Goal: Task Accomplishment & Management: Use online tool/utility

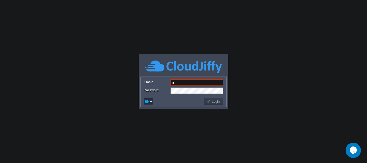
type input "[EMAIL_ADDRESS][DOMAIN_NAME]"
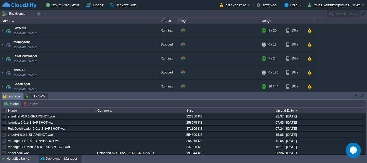
click at [4, 105] on button "Upload" at bounding box center [11, 104] width 17 height 5
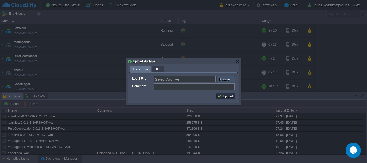
click at [226, 80] on input "file" at bounding box center [202, 79] width 64 height 6
type input "C:\fakepath\sheelrisk-0.0.1-SNAPSHOT.war"
type input "sheelrisk-0.0.1-SNAPSHOT.war"
click at [222, 97] on button "Upload" at bounding box center [225, 96] width 17 height 5
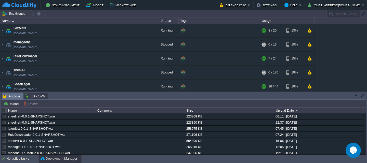
drag, startPoint x: 222, startPoint y: 97, endPoint x: 220, endPoint y: 94, distance: 3.1
click at [84, 116] on button "button" at bounding box center [83, 117] width 5 height 5
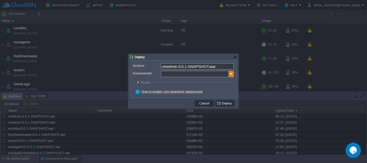
click at [231, 77] on img at bounding box center [231, 74] width 5 height 7
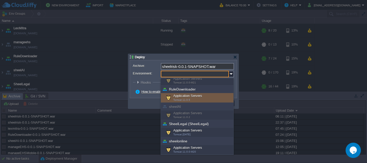
scroll to position [45, 0]
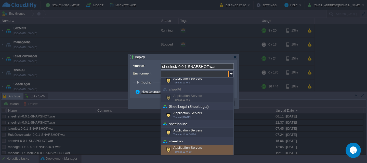
click at [196, 150] on div "Application Servers Tomcat 11.0.10" at bounding box center [197, 150] width 73 height 10
type input "Application Servers (sheelrisk)"
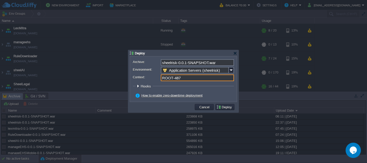
click at [197, 78] on input "ROOT-487" at bounding box center [197, 78] width 73 height 7
type input "ROOT"
click at [223, 109] on button "Deploy" at bounding box center [224, 107] width 17 height 5
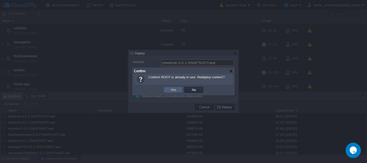
click at [174, 90] on button "Yes" at bounding box center [173, 90] width 9 height 5
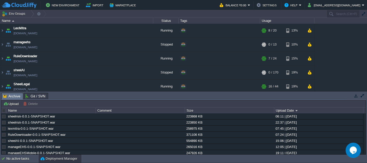
scroll to position [91, 0]
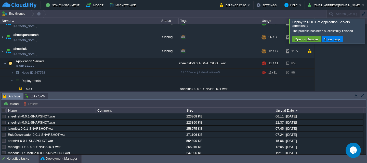
click at [367, 31] on div at bounding box center [373, 31] width 0 height 25
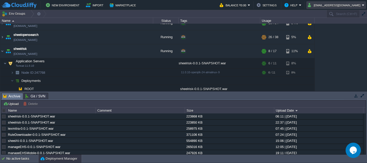
click at [327, 5] on button "[EMAIL_ADDRESS][DOMAIN_NAME]" at bounding box center [335, 5] width 54 height 6
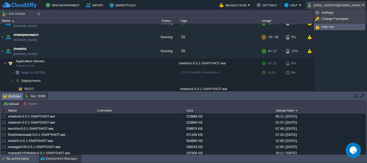
click at [315, 28] on img at bounding box center [317, 27] width 4 height 4
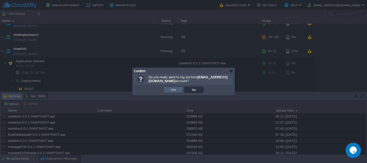
click at [167, 91] on td "Yes" at bounding box center [173, 90] width 19 height 6
